Goal: Information Seeking & Learning: Compare options

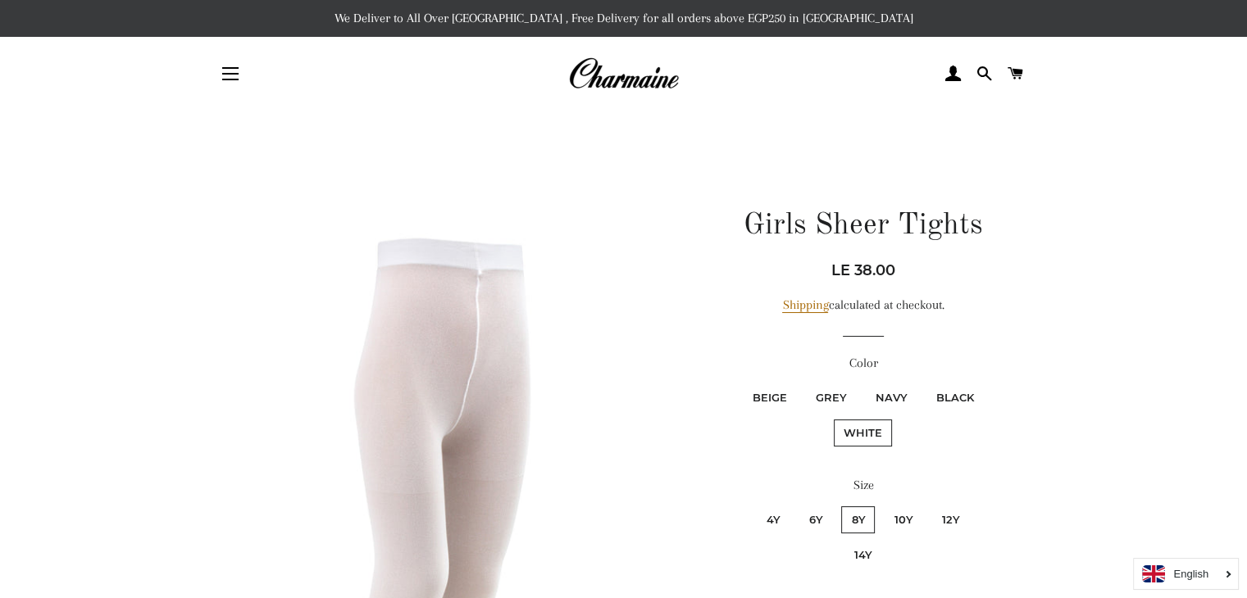
scroll to position [523, 0]
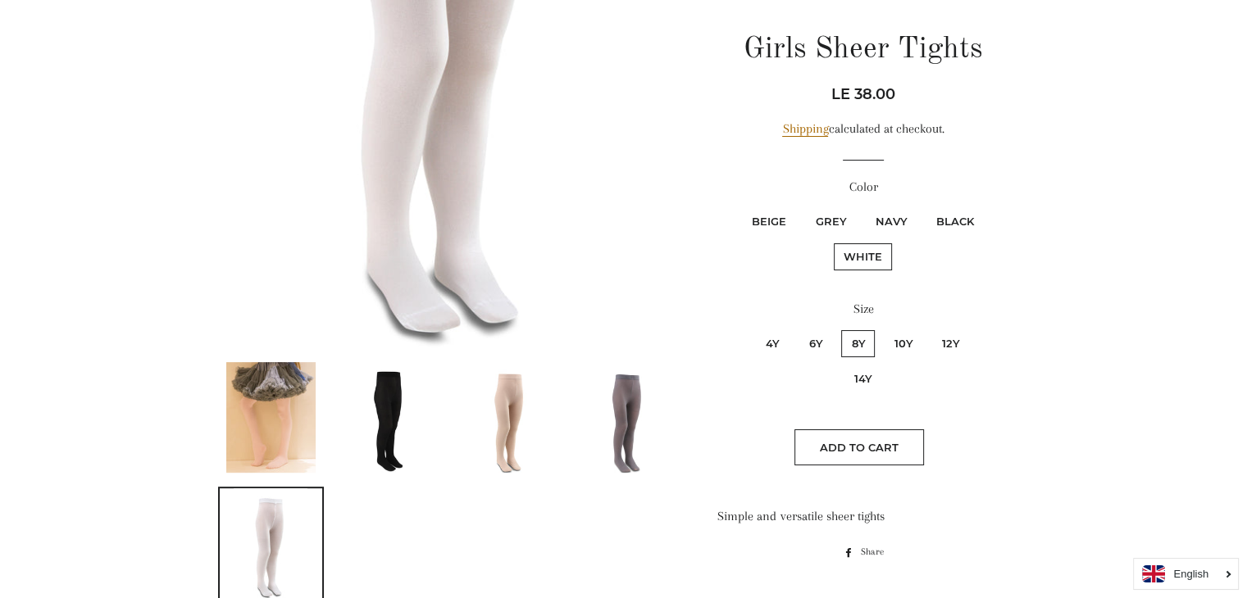
click at [947, 215] on label "Black" at bounding box center [953, 221] width 57 height 27
click at [924, 207] on input "Black" at bounding box center [923, 206] width 1 height 1
radio input "true"
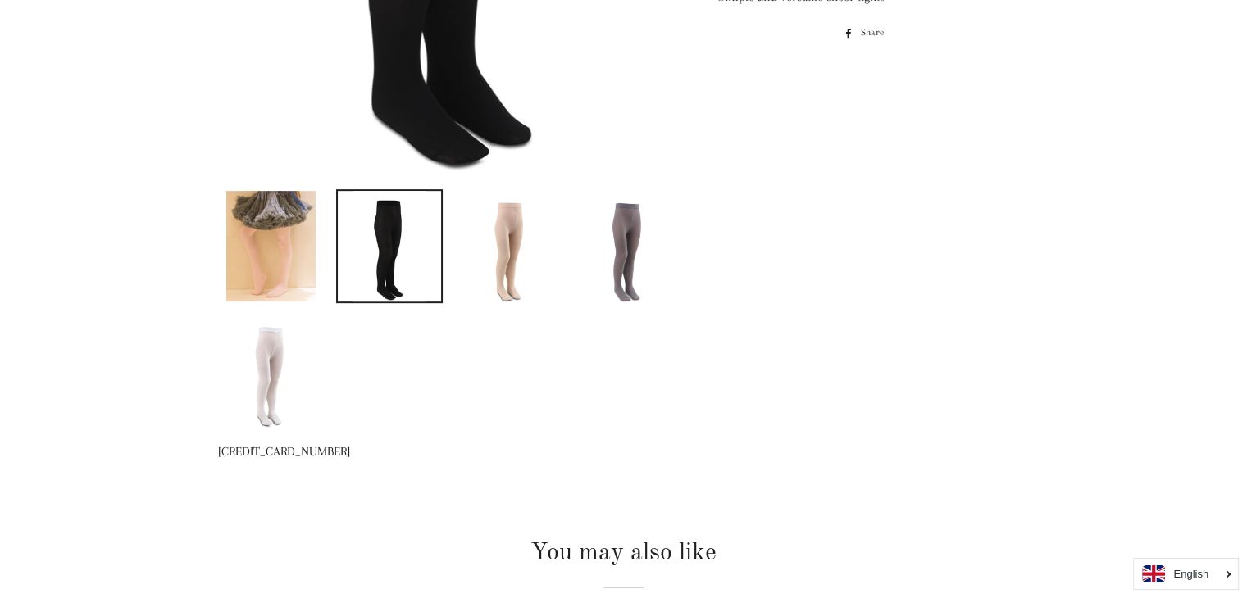
scroll to position [171, 0]
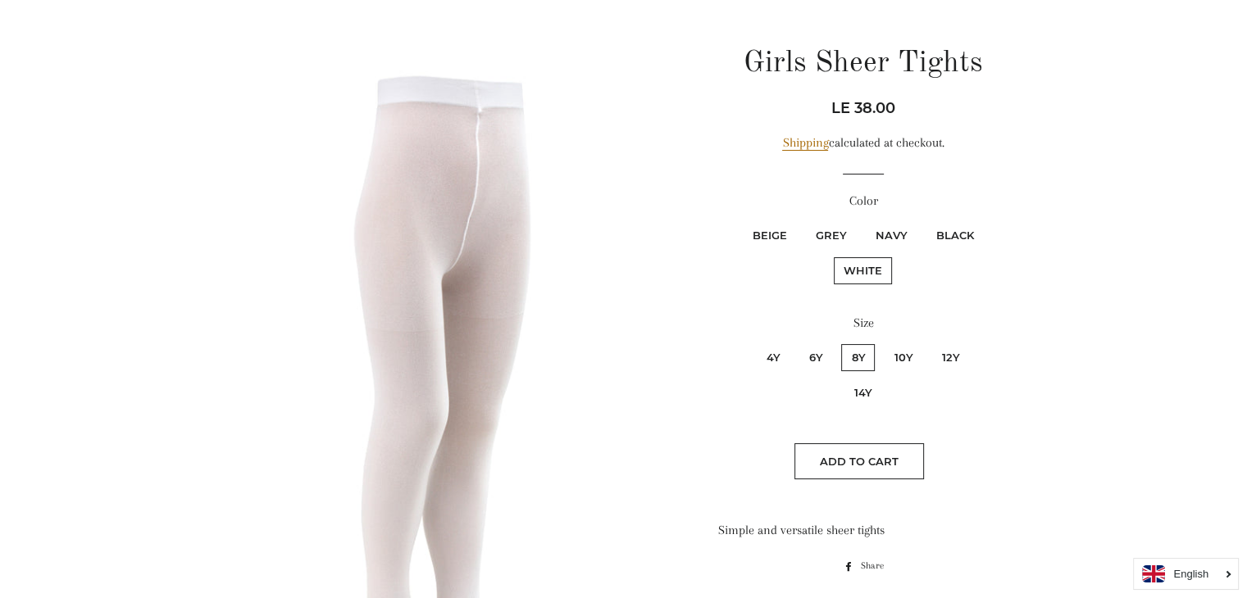
scroll to position [164, 0]
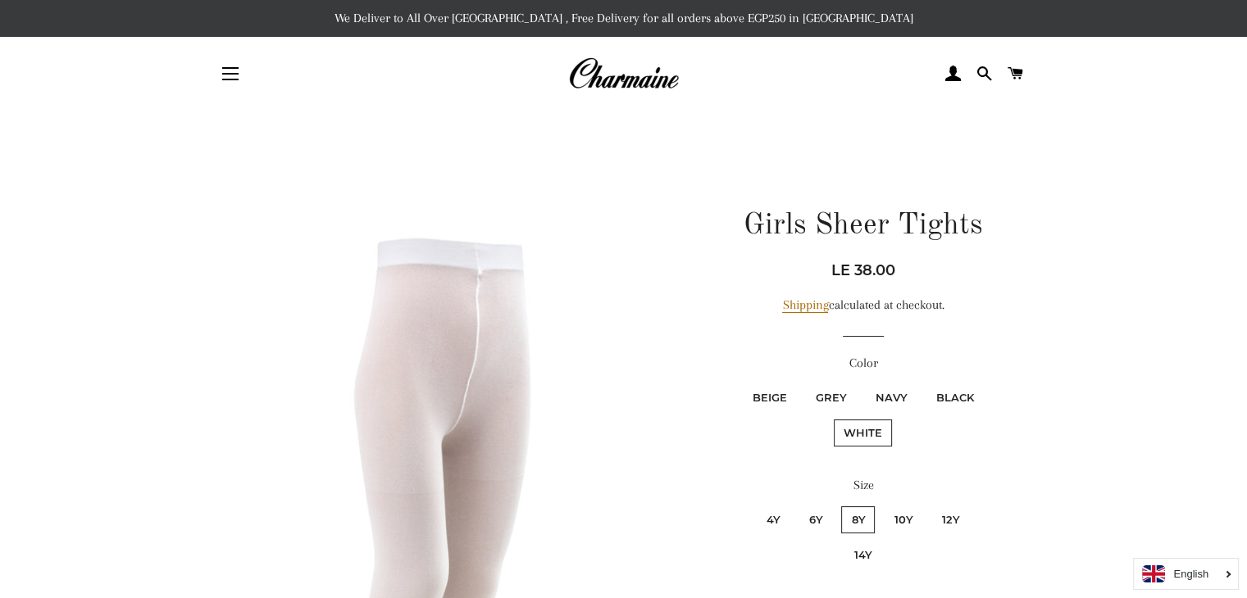
scroll to position [523, 0]
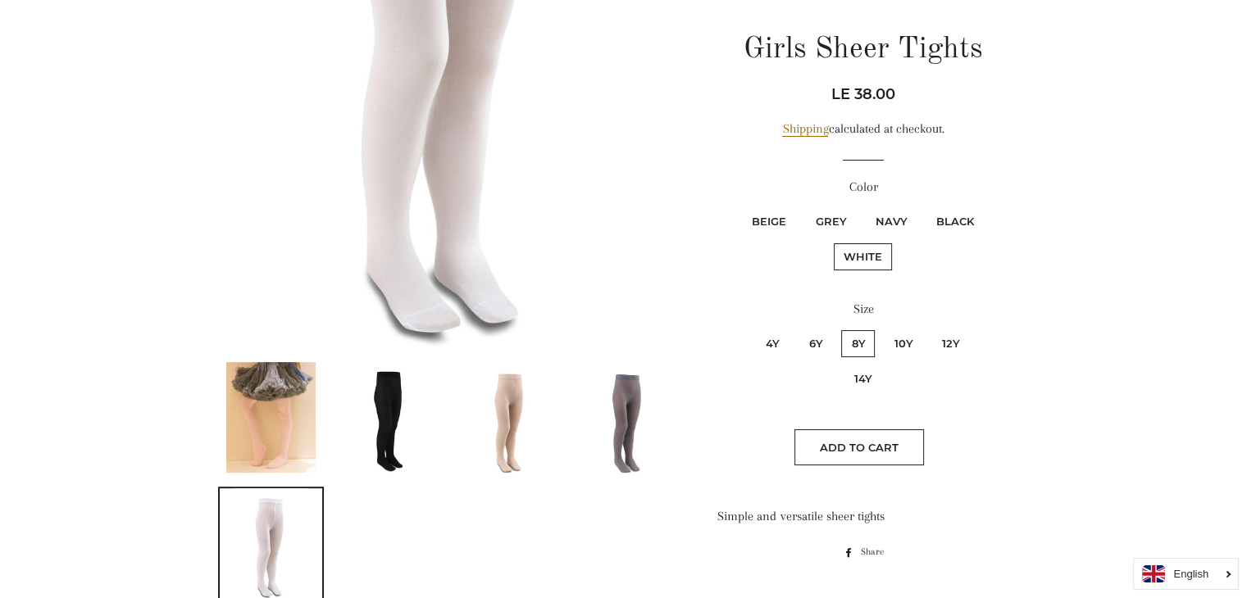
click at [781, 224] on label "Beige" at bounding box center [769, 221] width 54 height 27
click at [740, 207] on input "Beige" at bounding box center [739, 206] width 1 height 1
radio input "true"
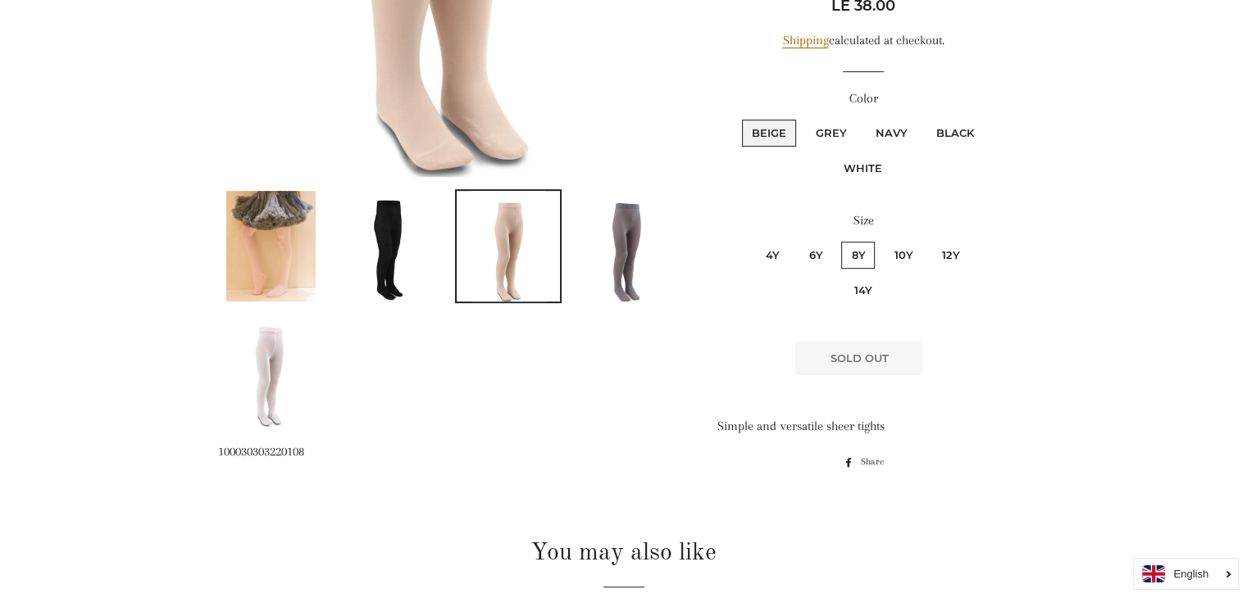
scroll to position [171, 0]
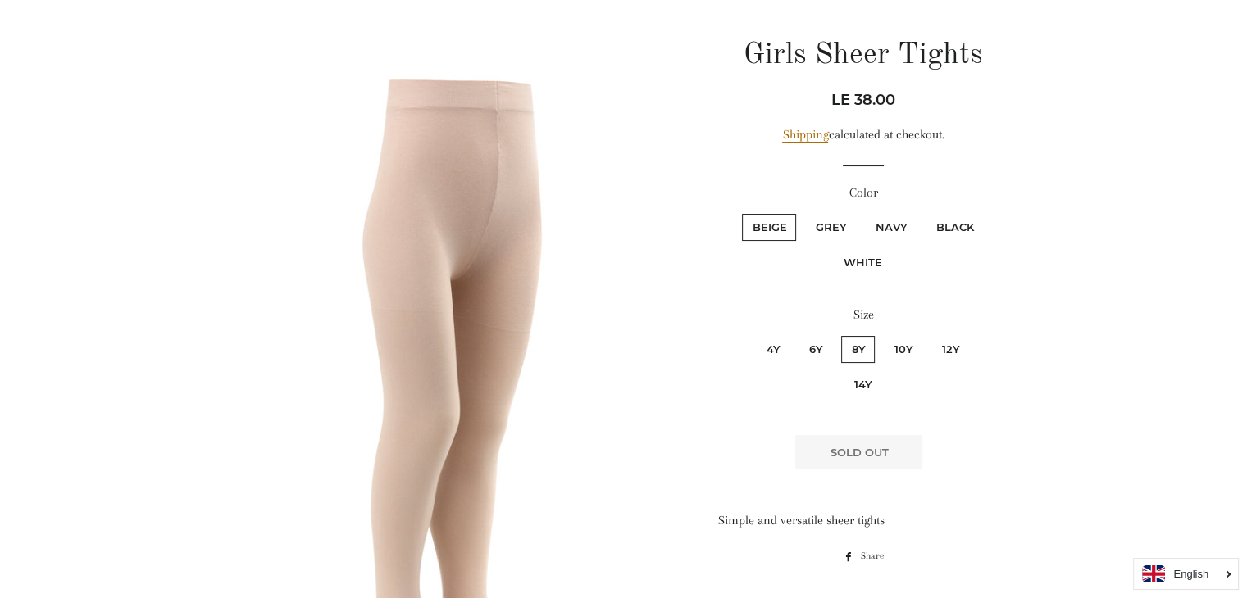
click at [868, 262] on label "White" at bounding box center [863, 262] width 58 height 27
click at [986, 212] on input "White" at bounding box center [986, 211] width 1 height 1
radio input "true"
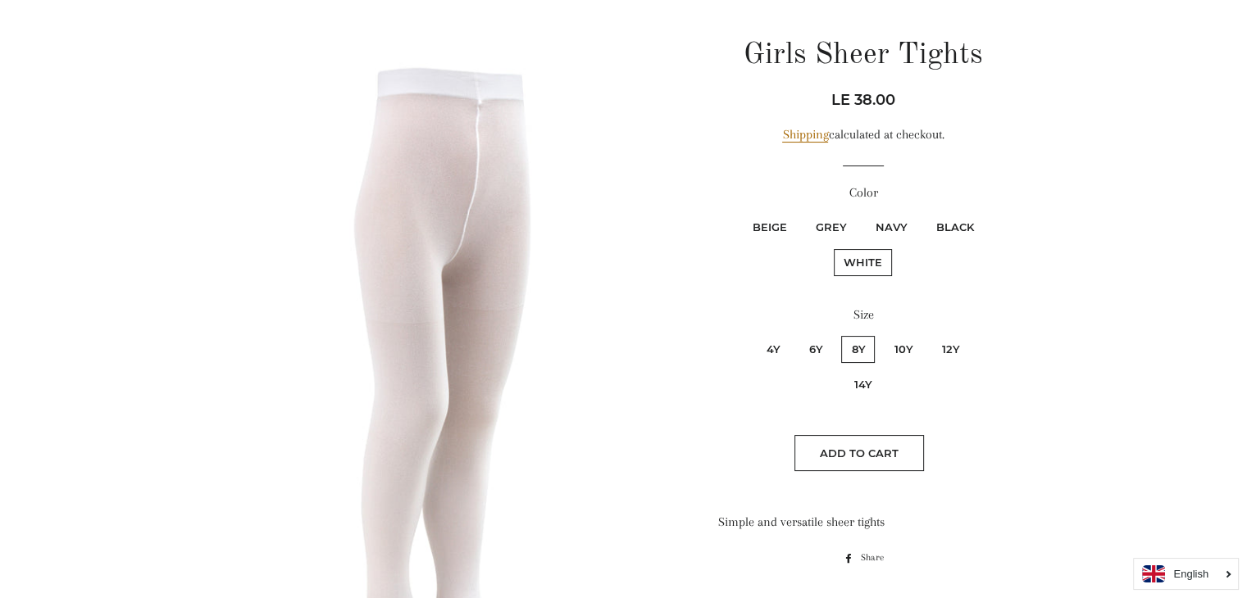
click at [798, 342] on label "6y" at bounding box center [815, 349] width 34 height 27
click at [796, 334] on input "6y" at bounding box center [796, 334] width 1 height 1
radio input "true"
click at [756, 352] on label "4y" at bounding box center [773, 349] width 34 height 27
click at [753, 334] on input "4y" at bounding box center [753, 334] width 1 height 1
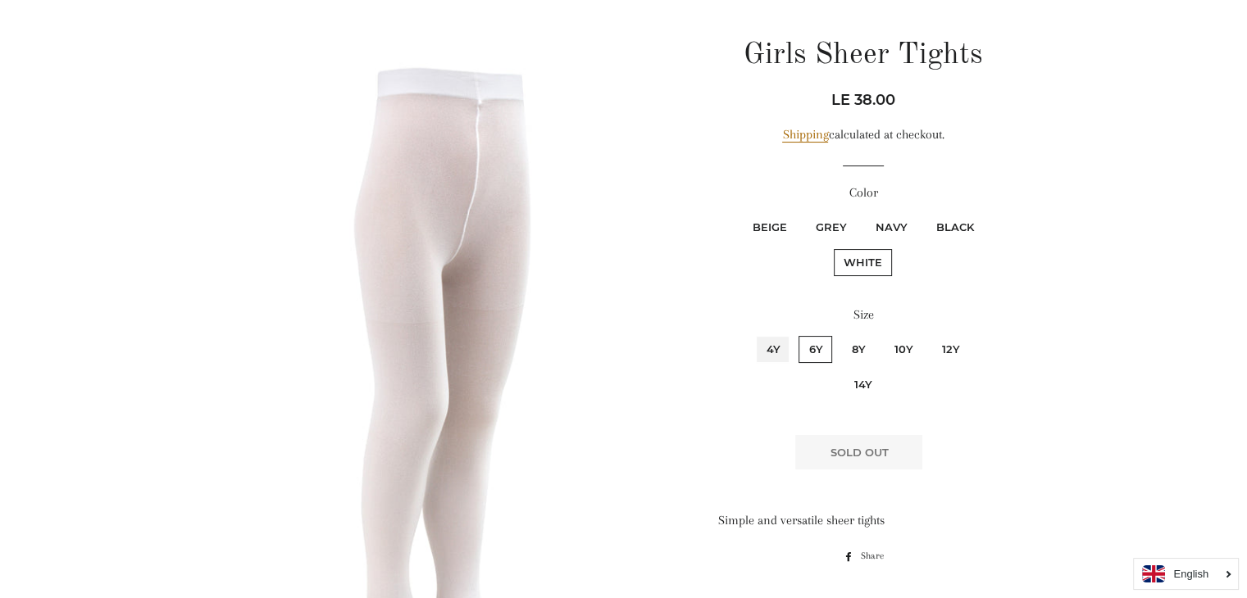
radio input "true"
click at [798, 350] on label "6y" at bounding box center [815, 349] width 34 height 27
click at [796, 334] on input "6y" at bounding box center [796, 334] width 1 height 1
radio input "true"
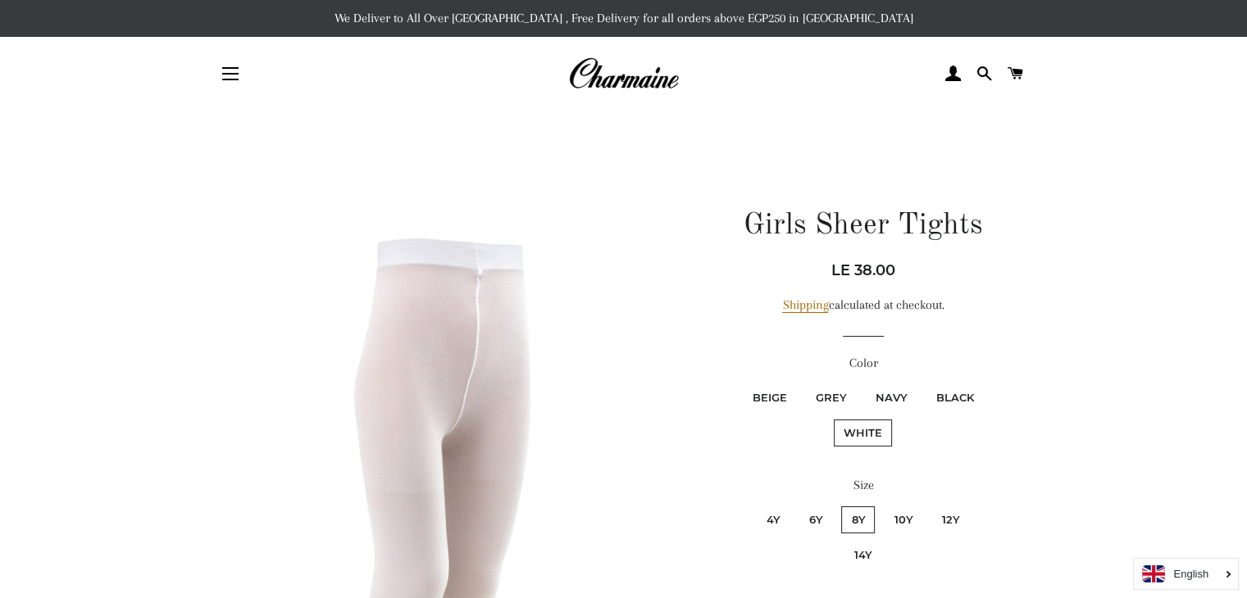
click at [798, 520] on label "6y" at bounding box center [815, 520] width 34 height 27
click at [796, 505] on input "6y" at bounding box center [796, 504] width 1 height 1
radio input "true"
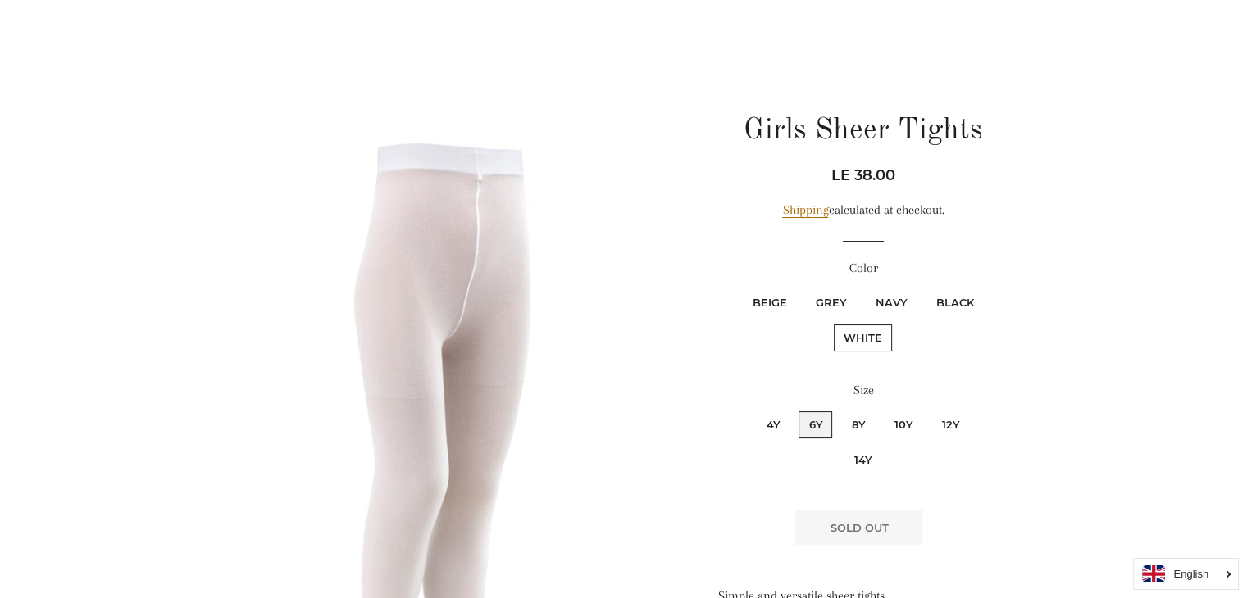
scroll to position [98, 0]
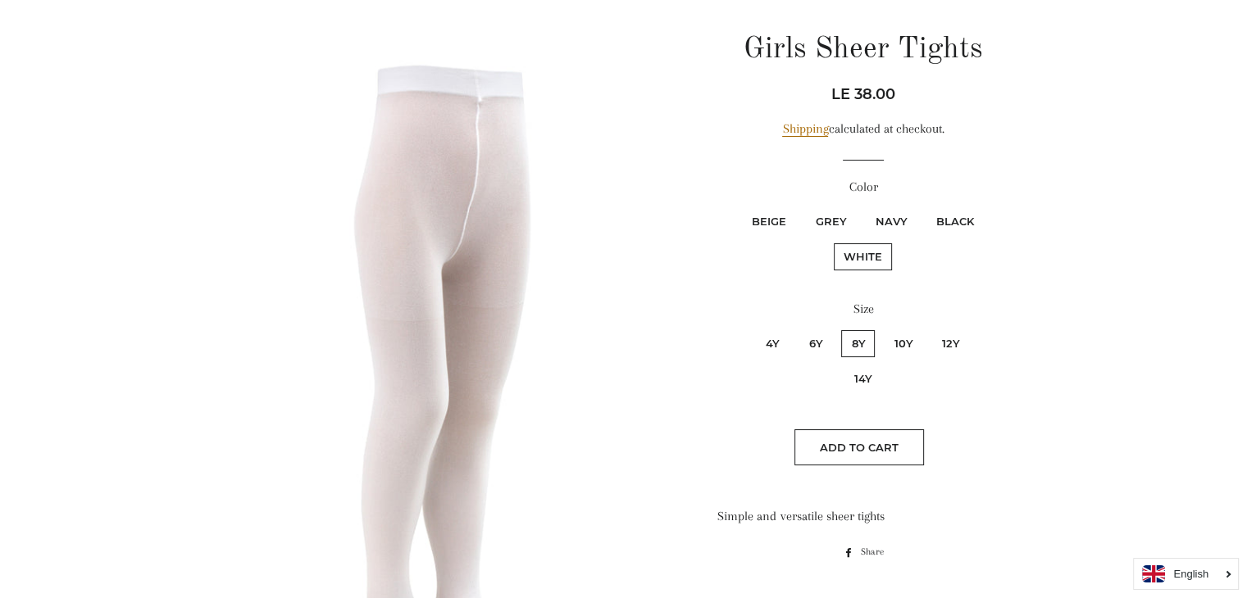
scroll to position [151, 0]
